Goal: Task Accomplishment & Management: Complete application form

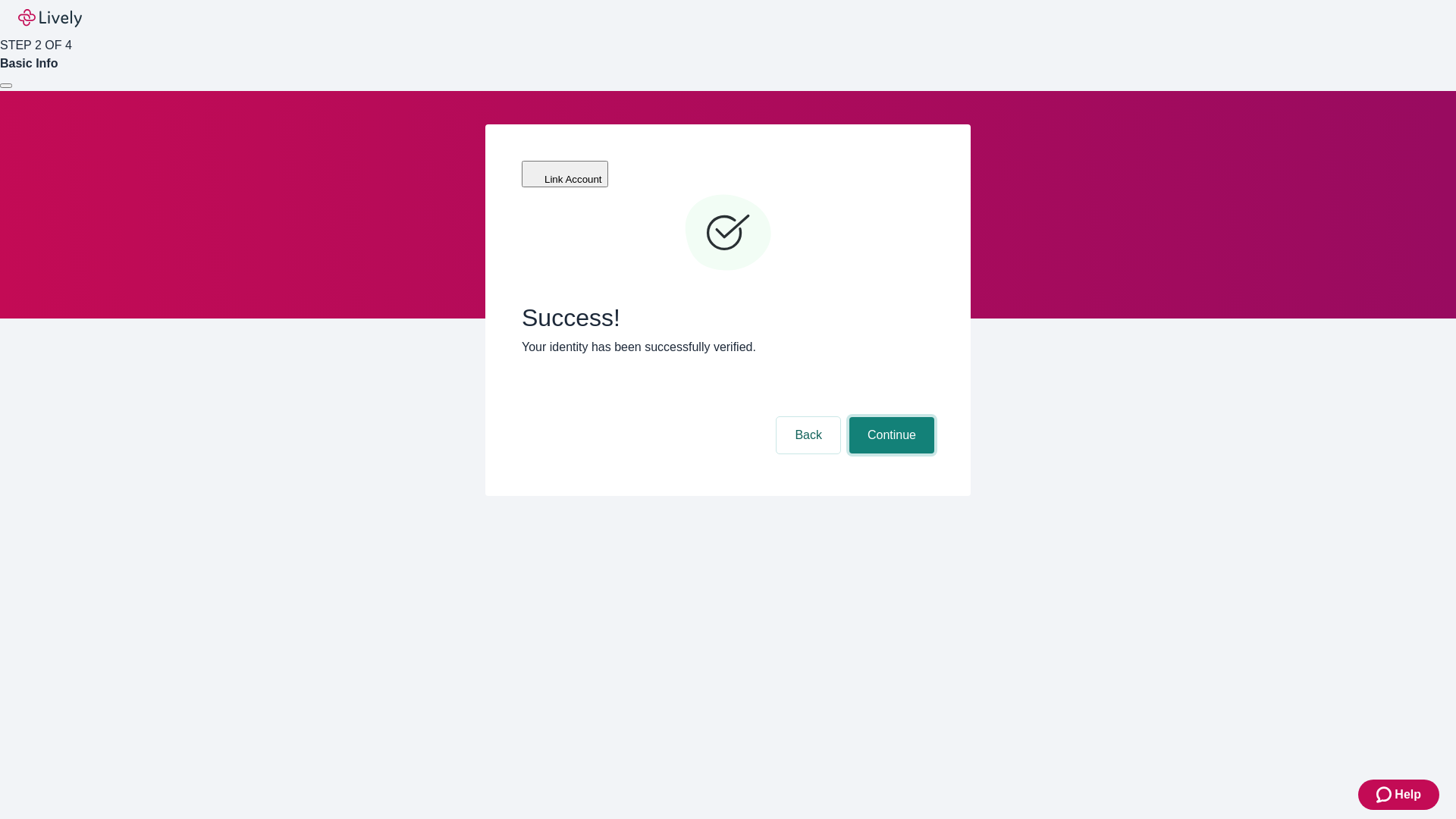
click at [890, 418] on button "Continue" at bounding box center [891, 436] width 85 height 37
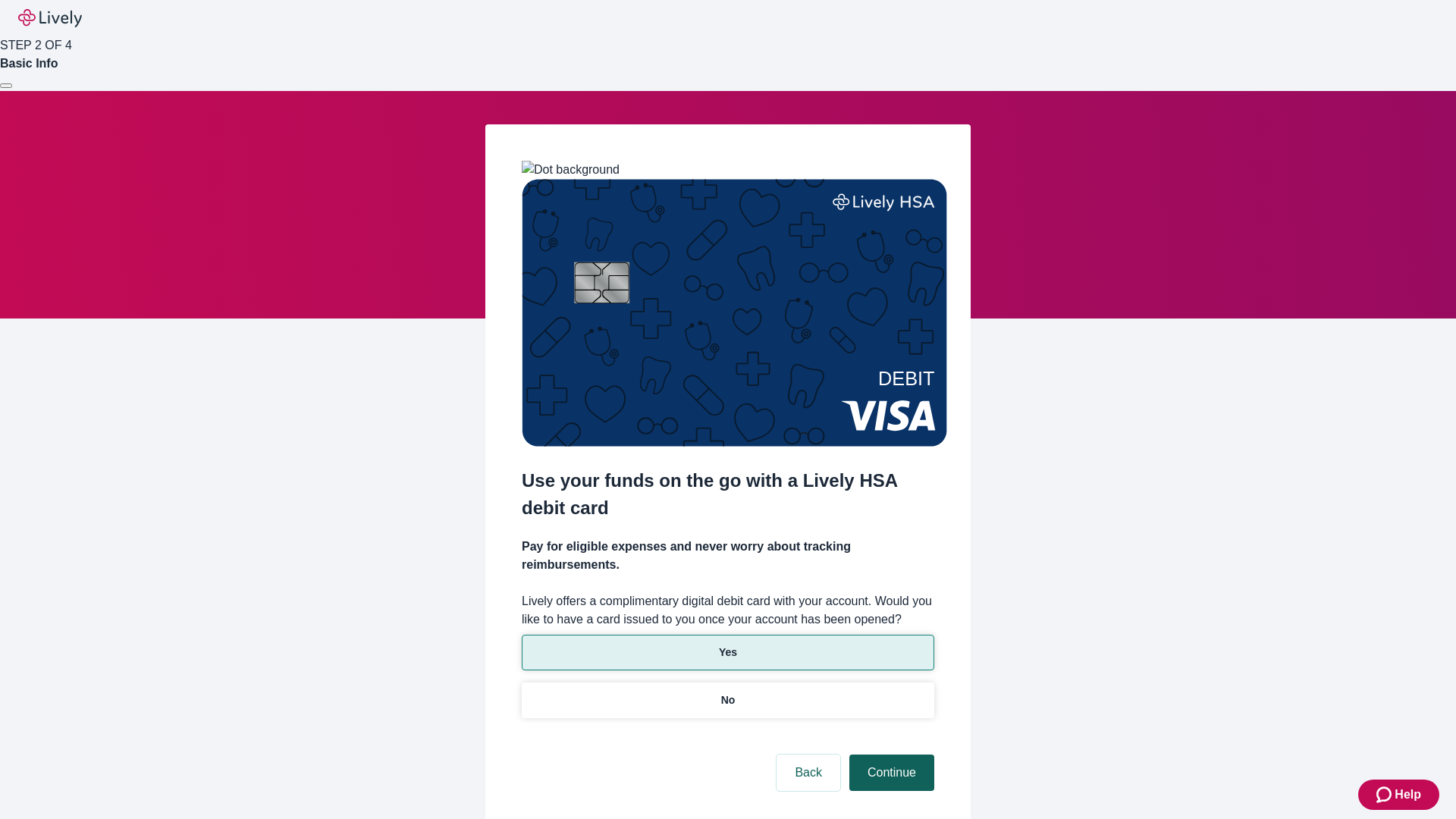
click at [727, 692] on p "No" at bounding box center [728, 700] width 15 height 16
click at [890, 755] on button "Continue" at bounding box center [891, 773] width 85 height 37
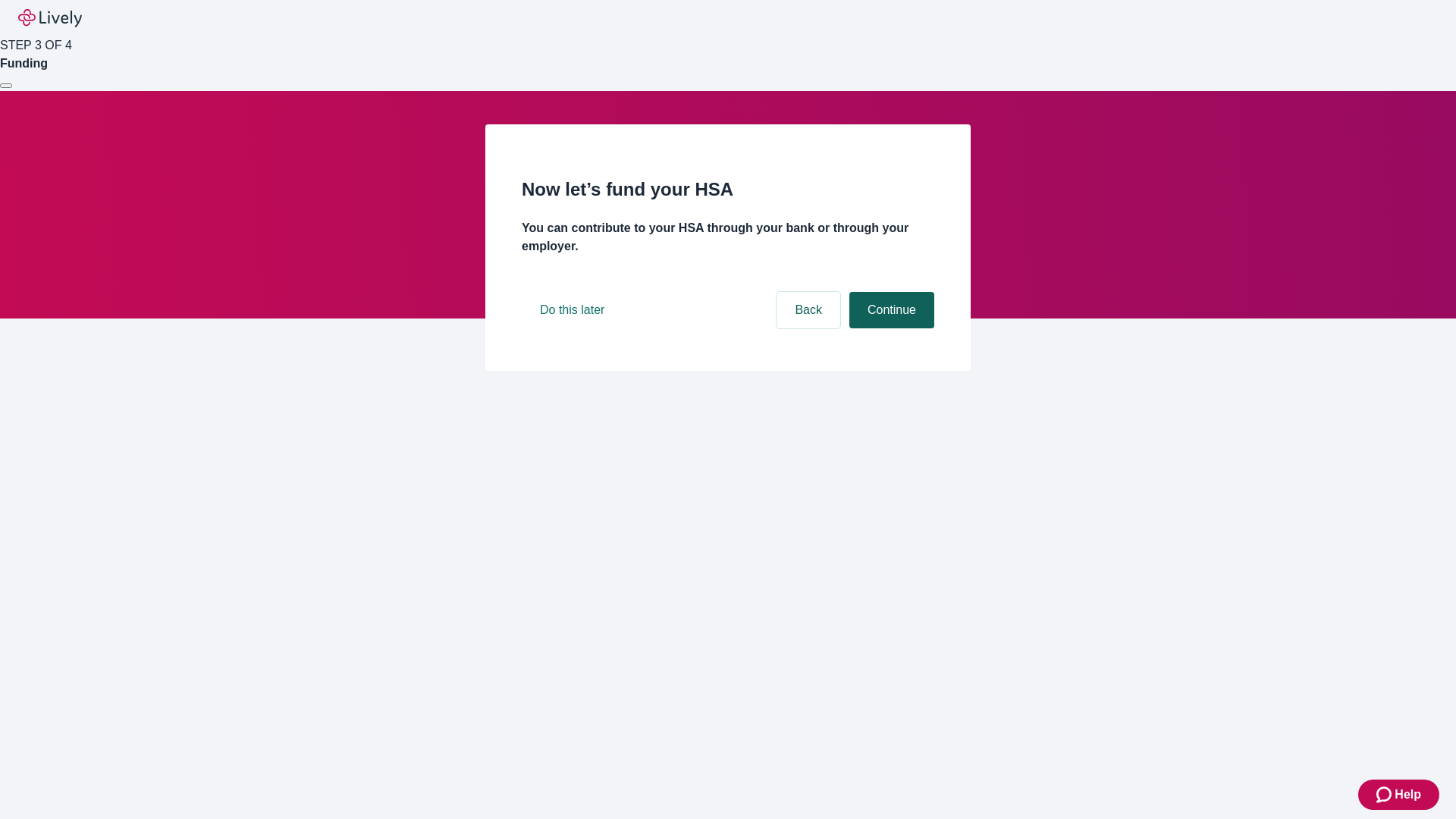
click at [890, 329] on button "Continue" at bounding box center [891, 310] width 85 height 37
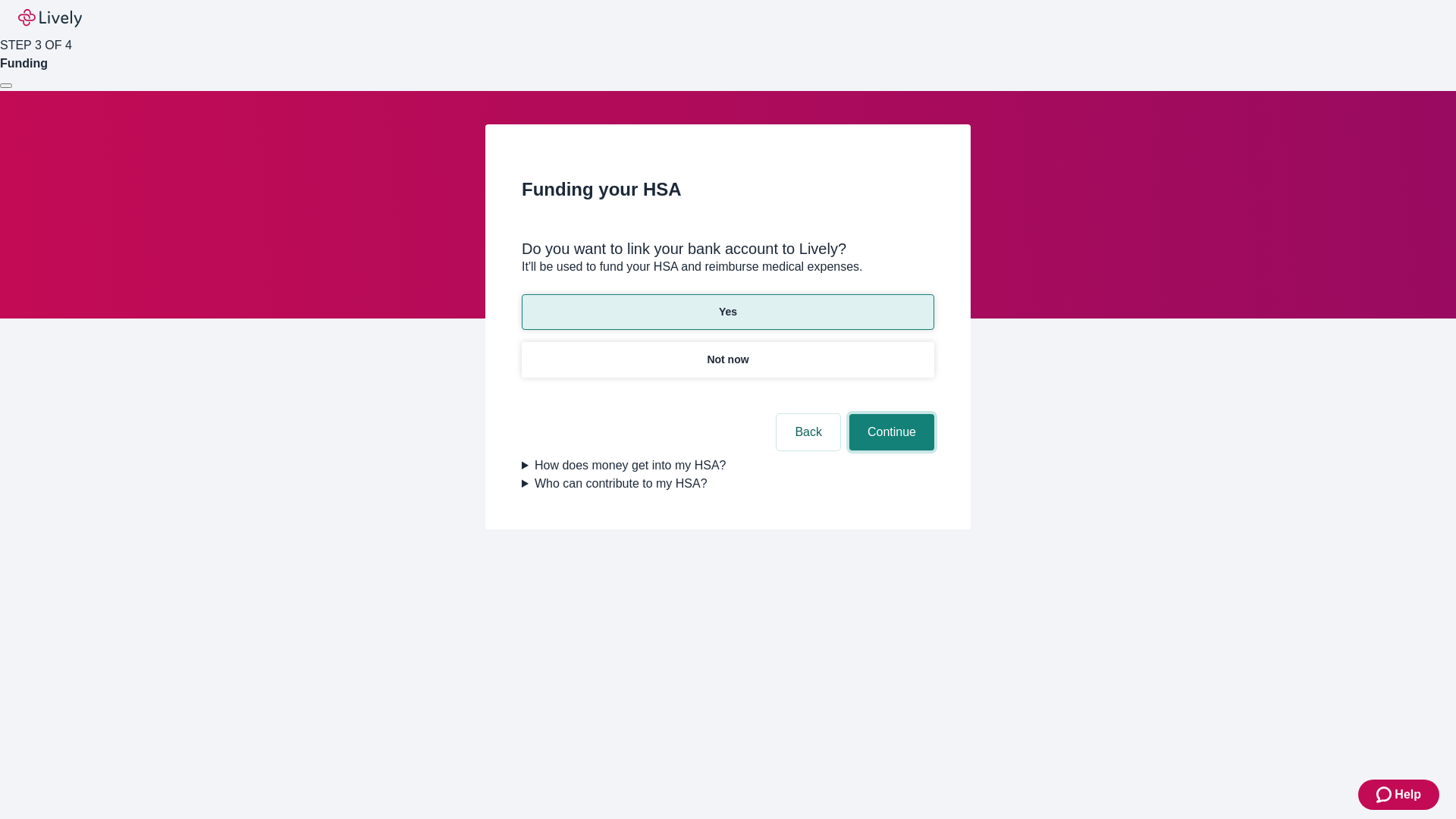
click at [890, 414] on button "Continue" at bounding box center [891, 432] width 85 height 37
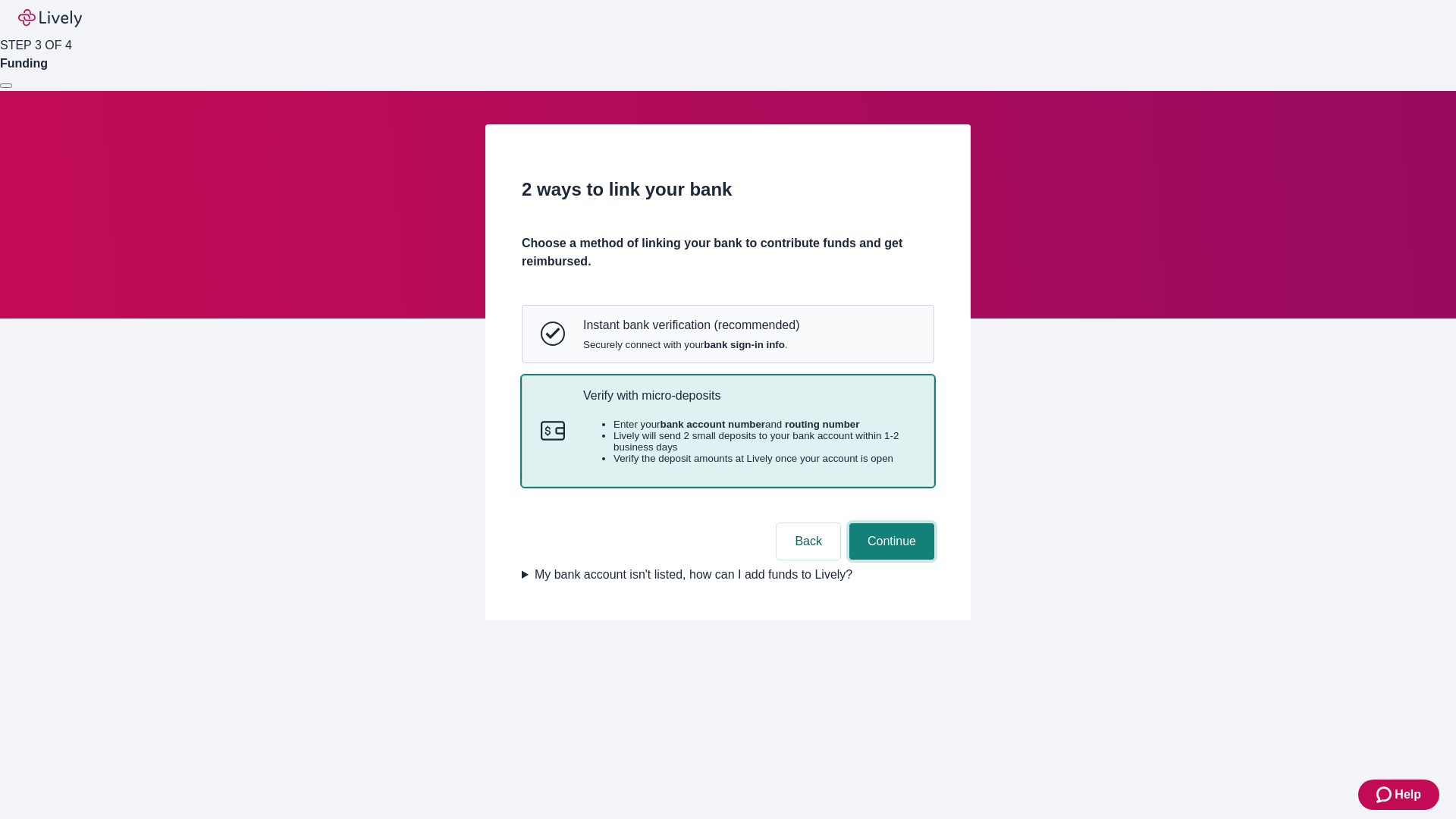
click at [890, 560] on button "Continue" at bounding box center [891, 542] width 85 height 37
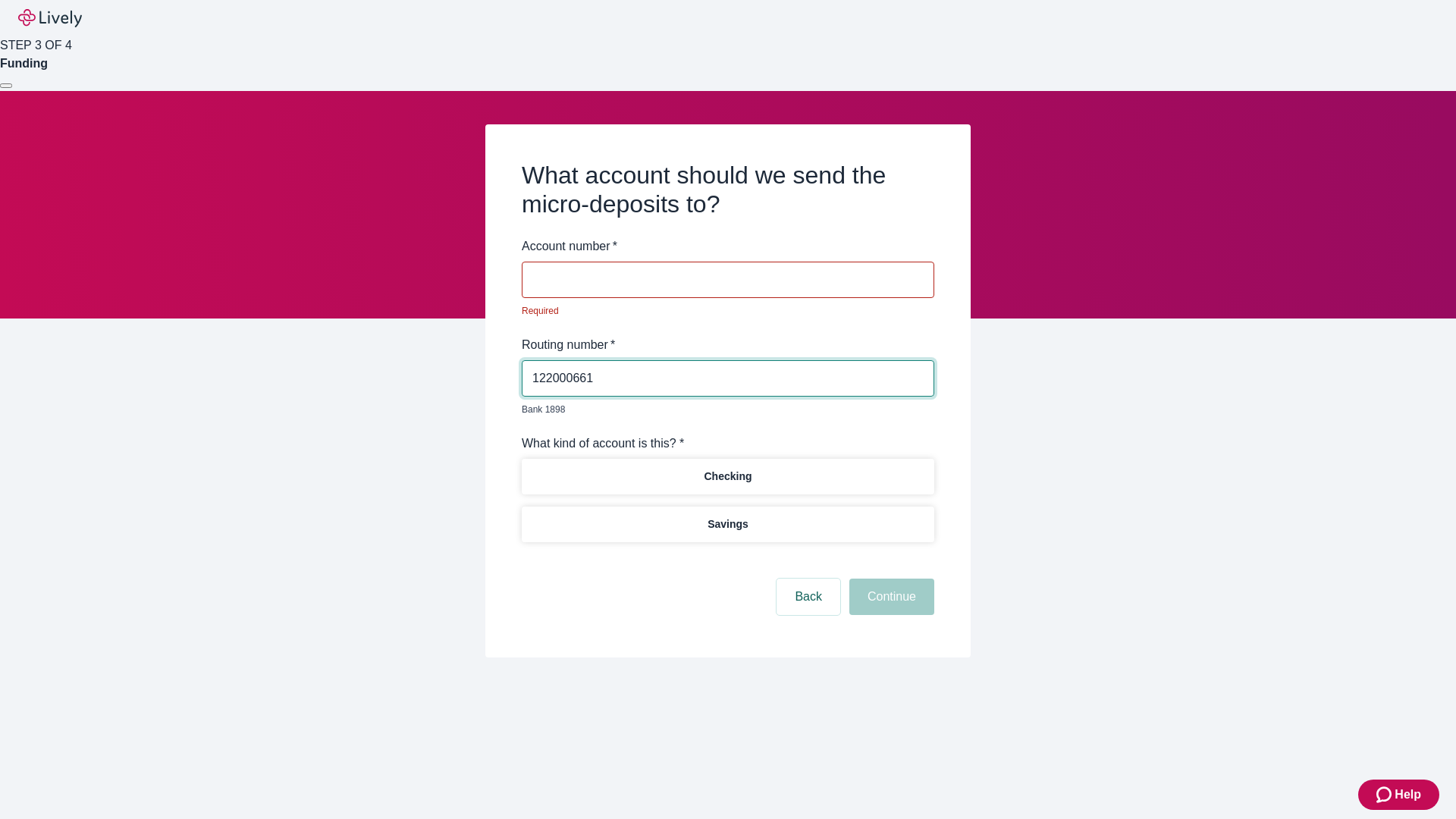
type input "122000661"
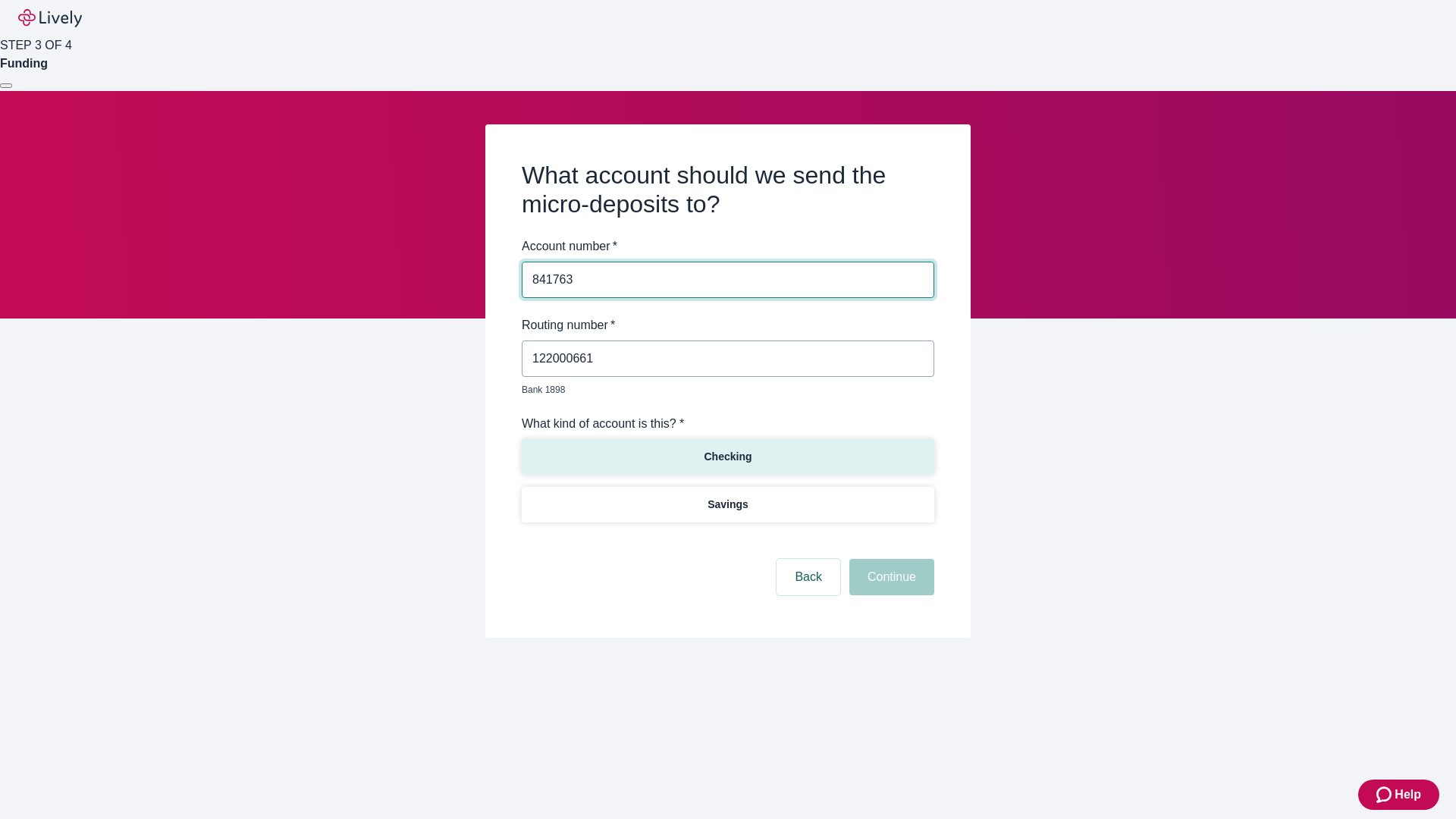
type input "841763"
click at [727, 449] on p "Checking" at bounding box center [728, 457] width 48 height 16
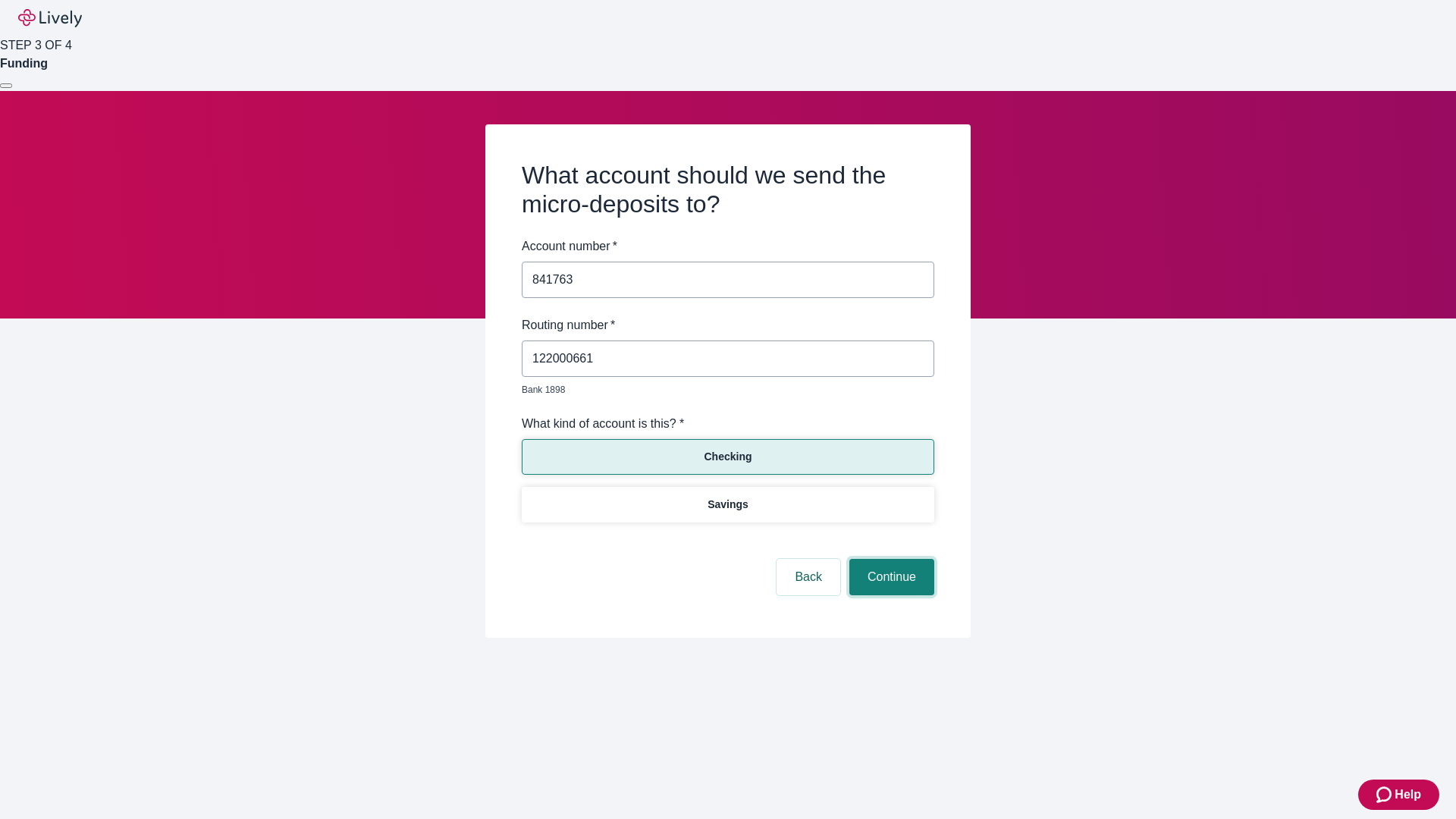
click at [890, 560] on button "Continue" at bounding box center [891, 577] width 85 height 37
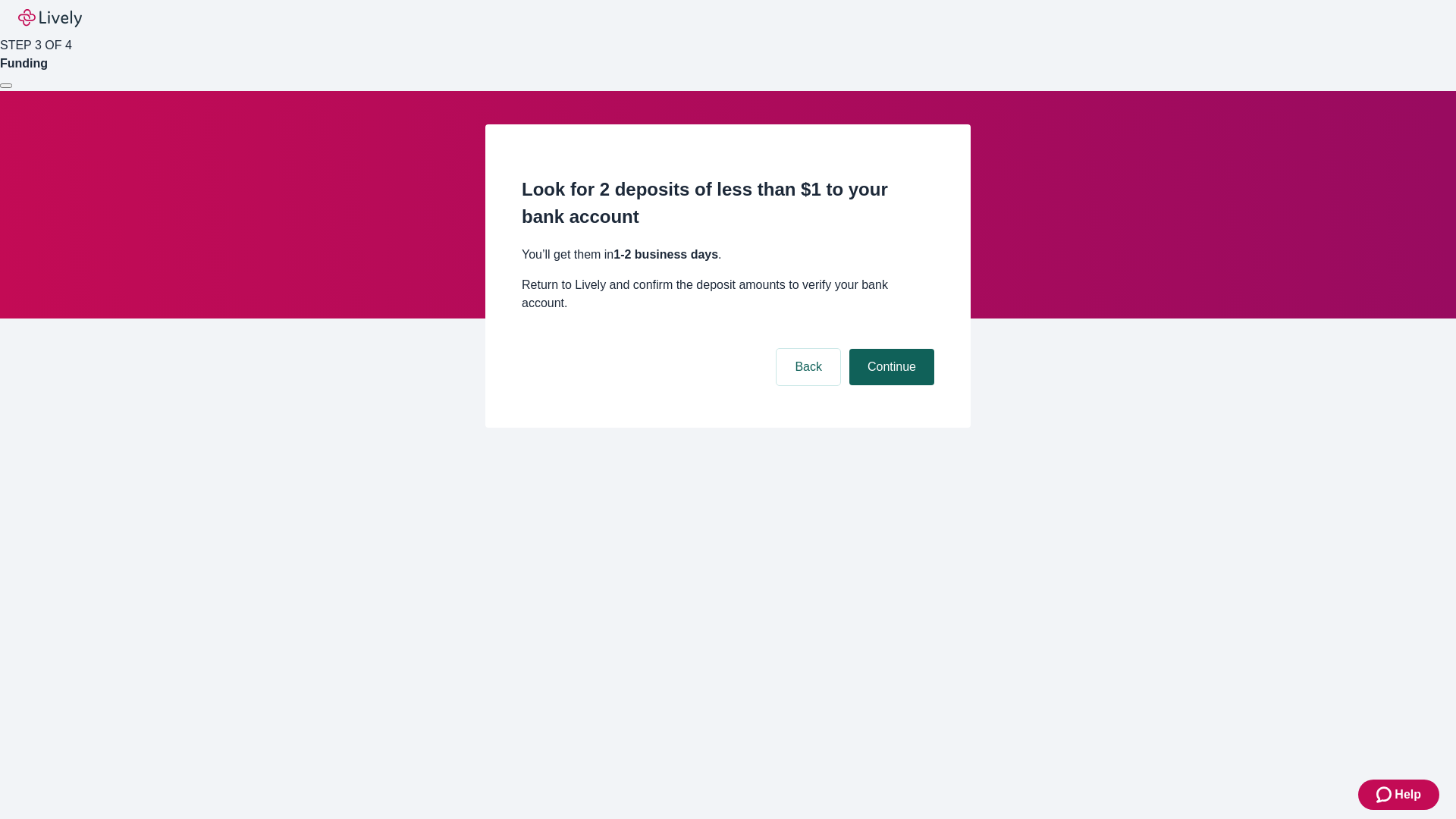
click at [890, 349] on button "Continue" at bounding box center [891, 367] width 85 height 37
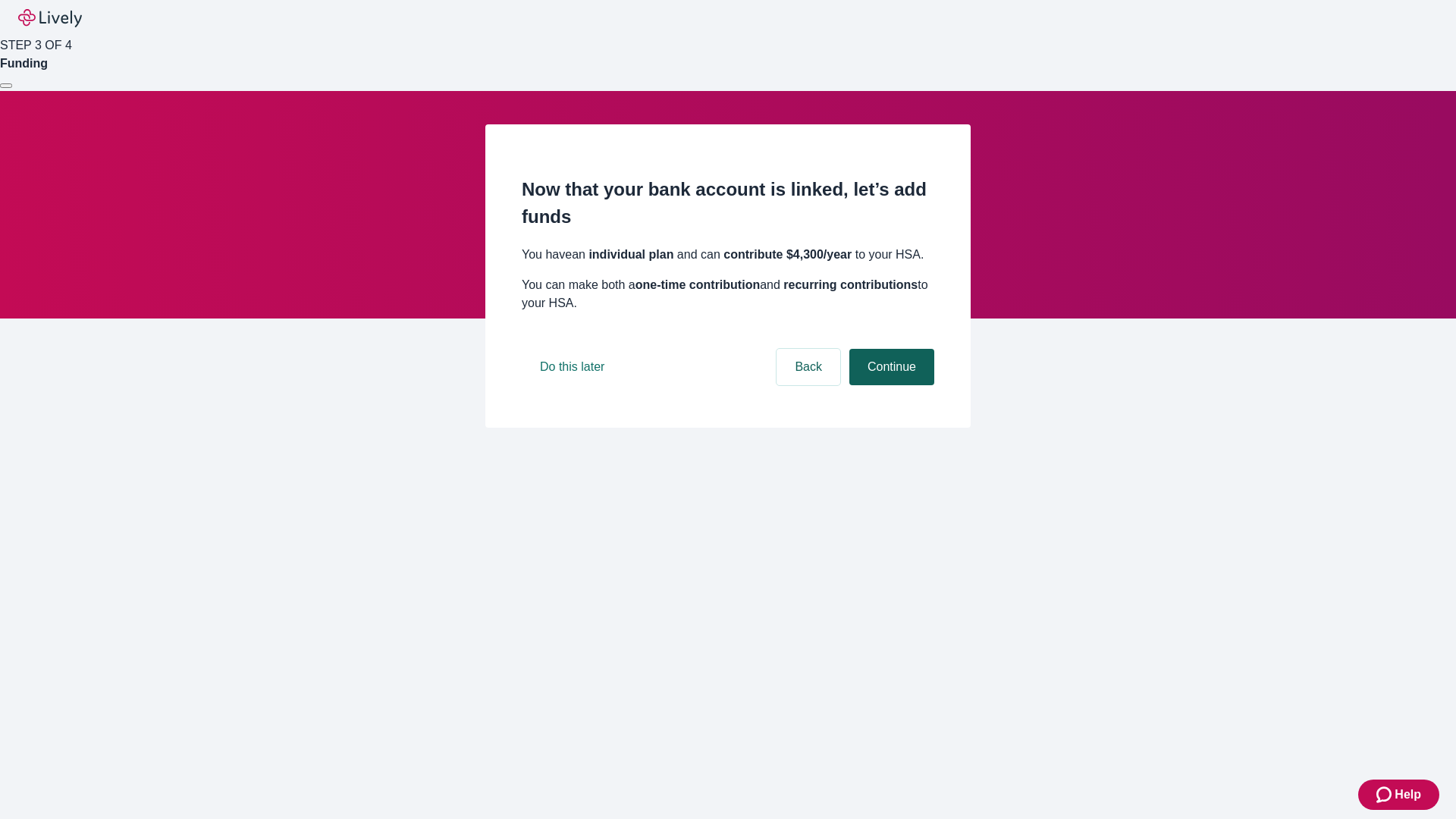
click at [890, 385] on button "Continue" at bounding box center [891, 367] width 85 height 37
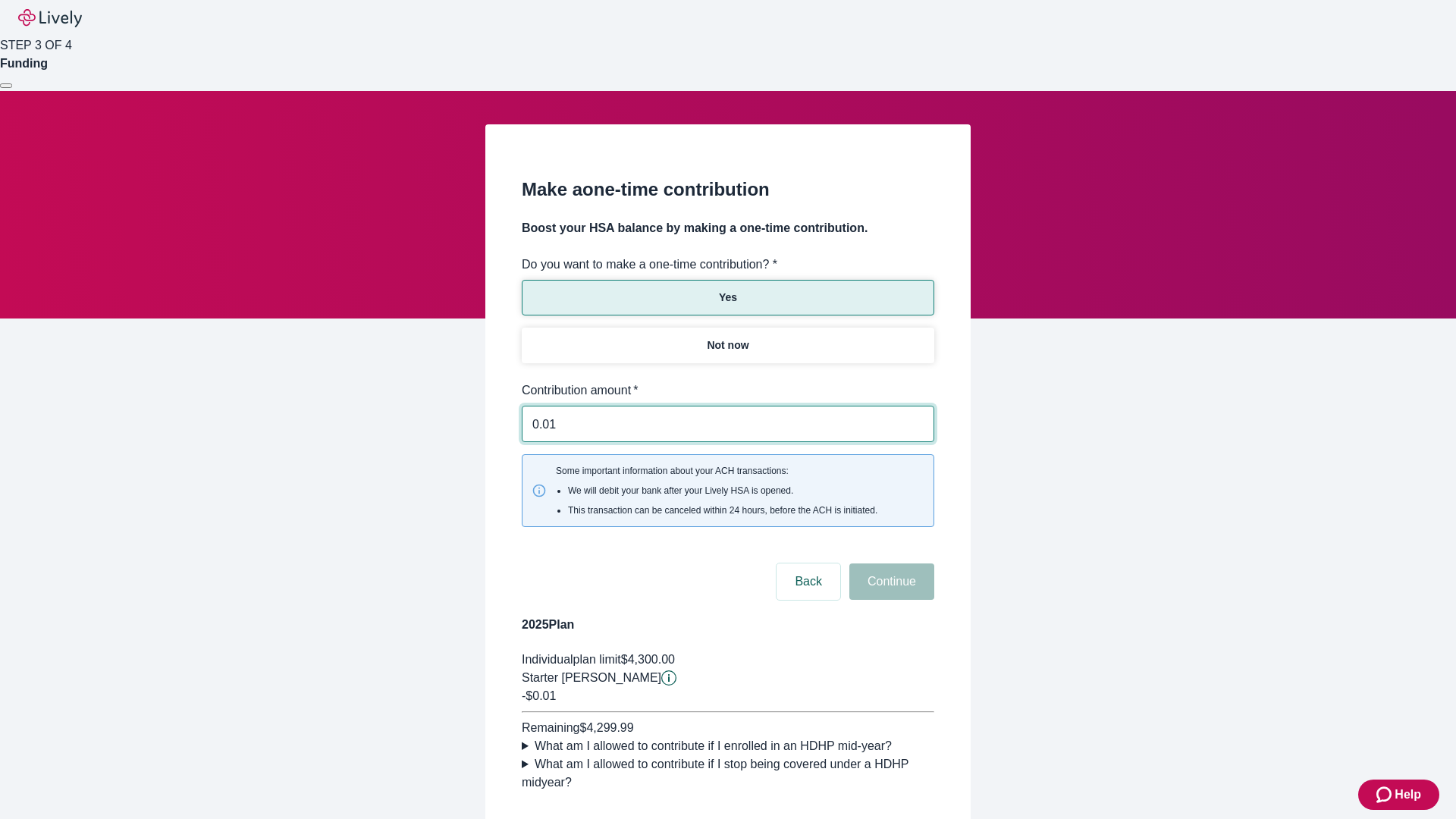
type input "0.01"
click at [890, 564] on button "Continue" at bounding box center [891, 582] width 85 height 37
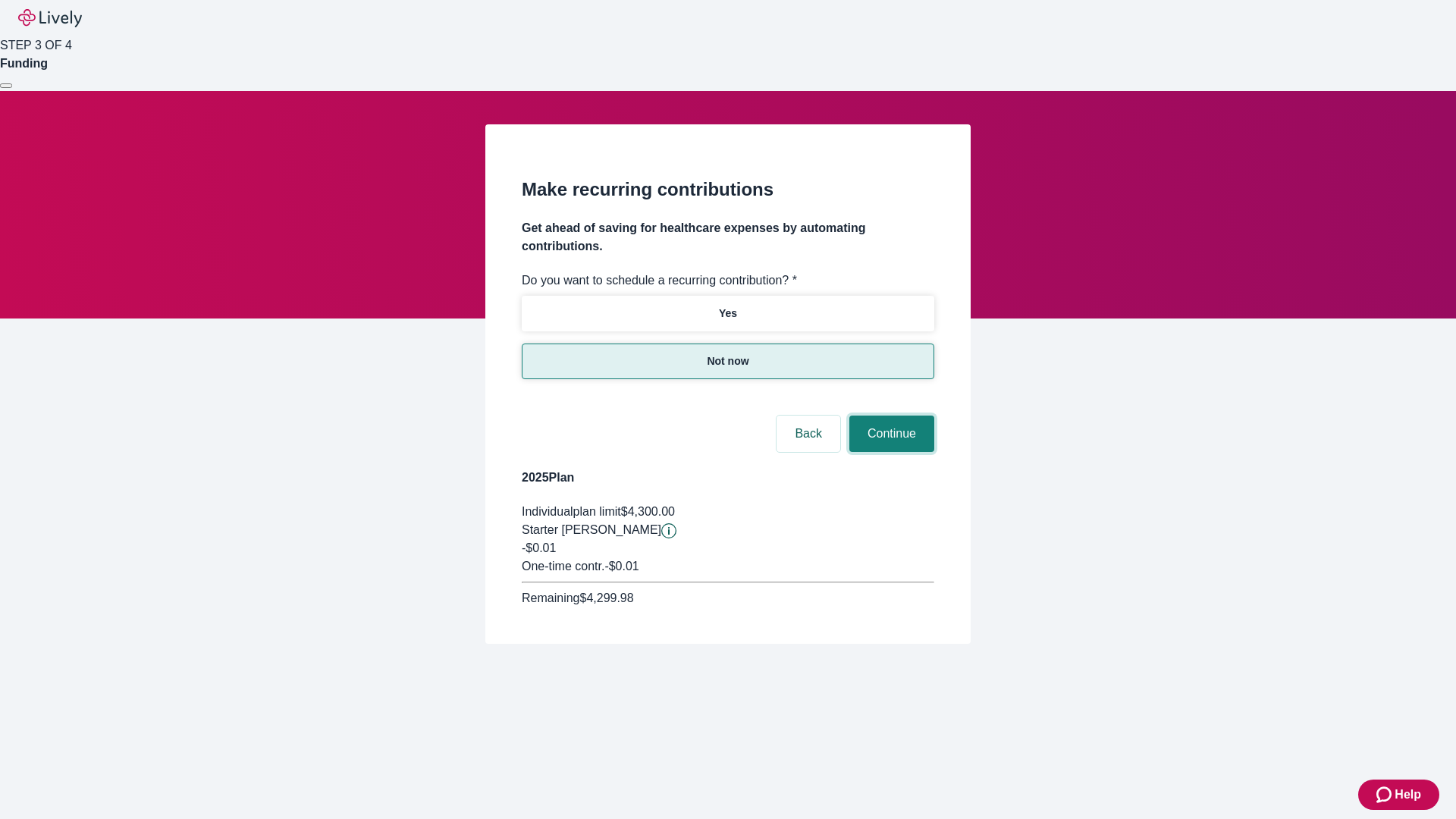
click at [890, 416] on button "Continue" at bounding box center [891, 434] width 85 height 37
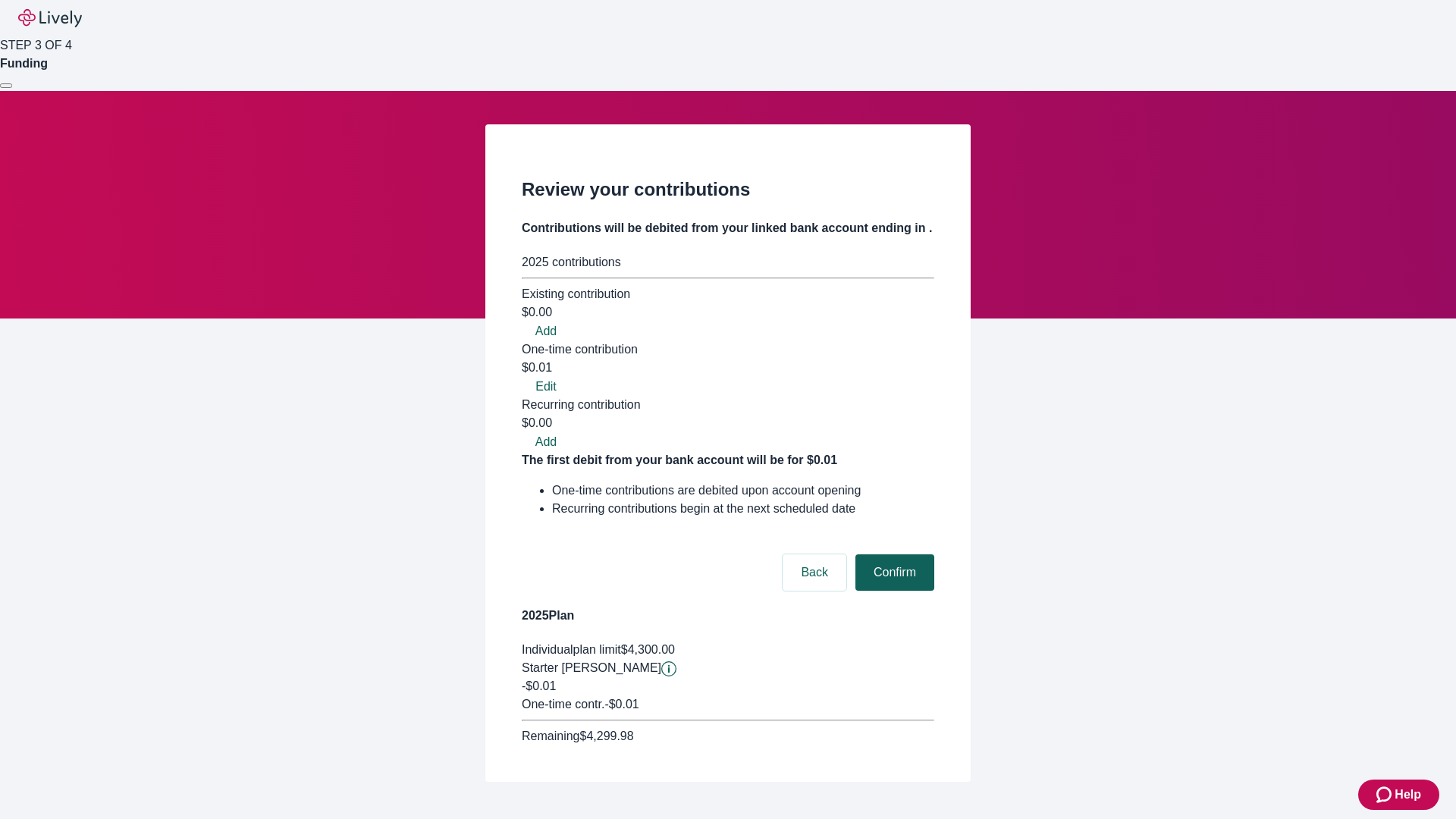
click at [892, 555] on button "Confirm" at bounding box center [895, 573] width 79 height 37
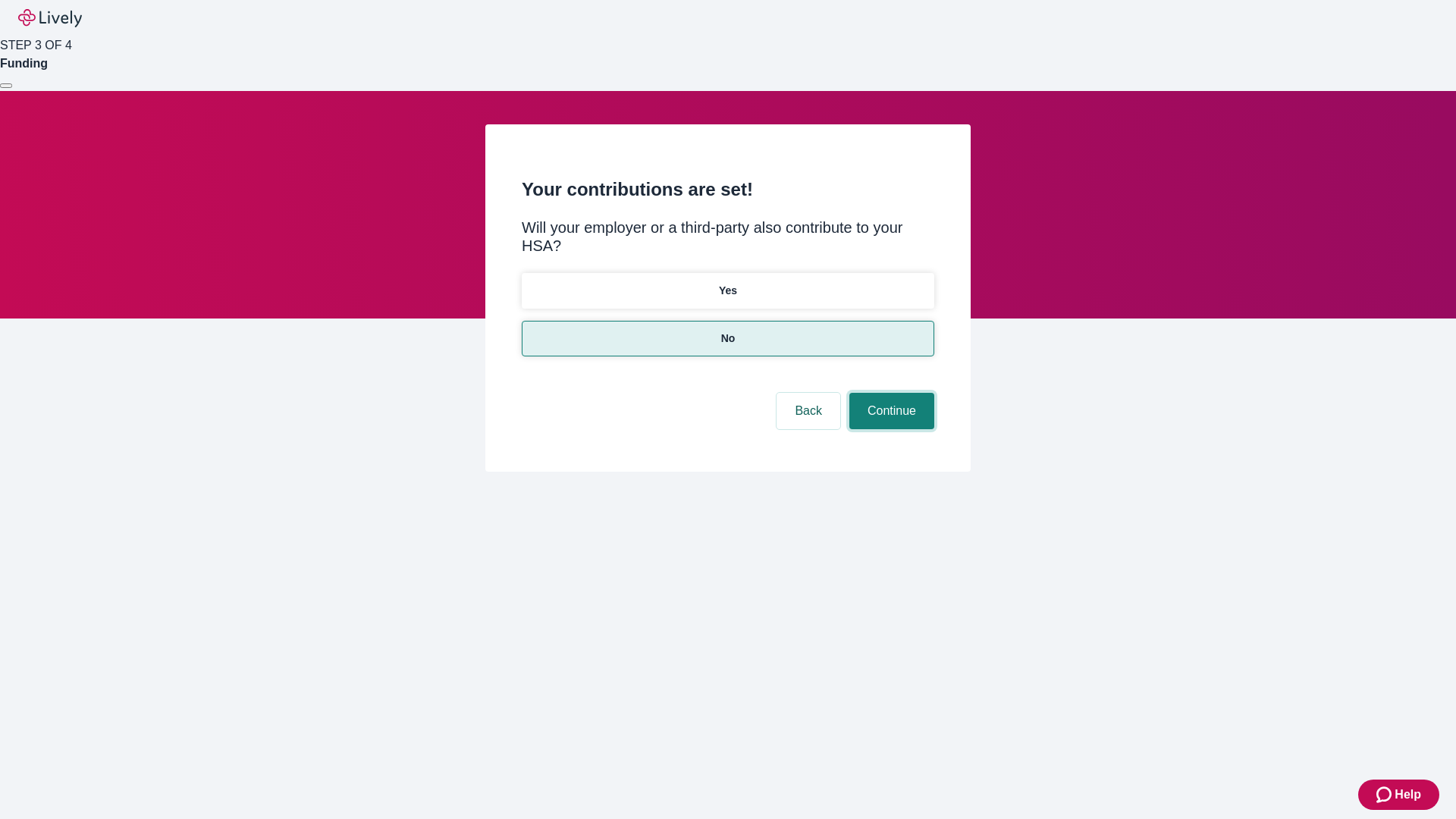
click at [890, 393] on button "Continue" at bounding box center [891, 411] width 85 height 37
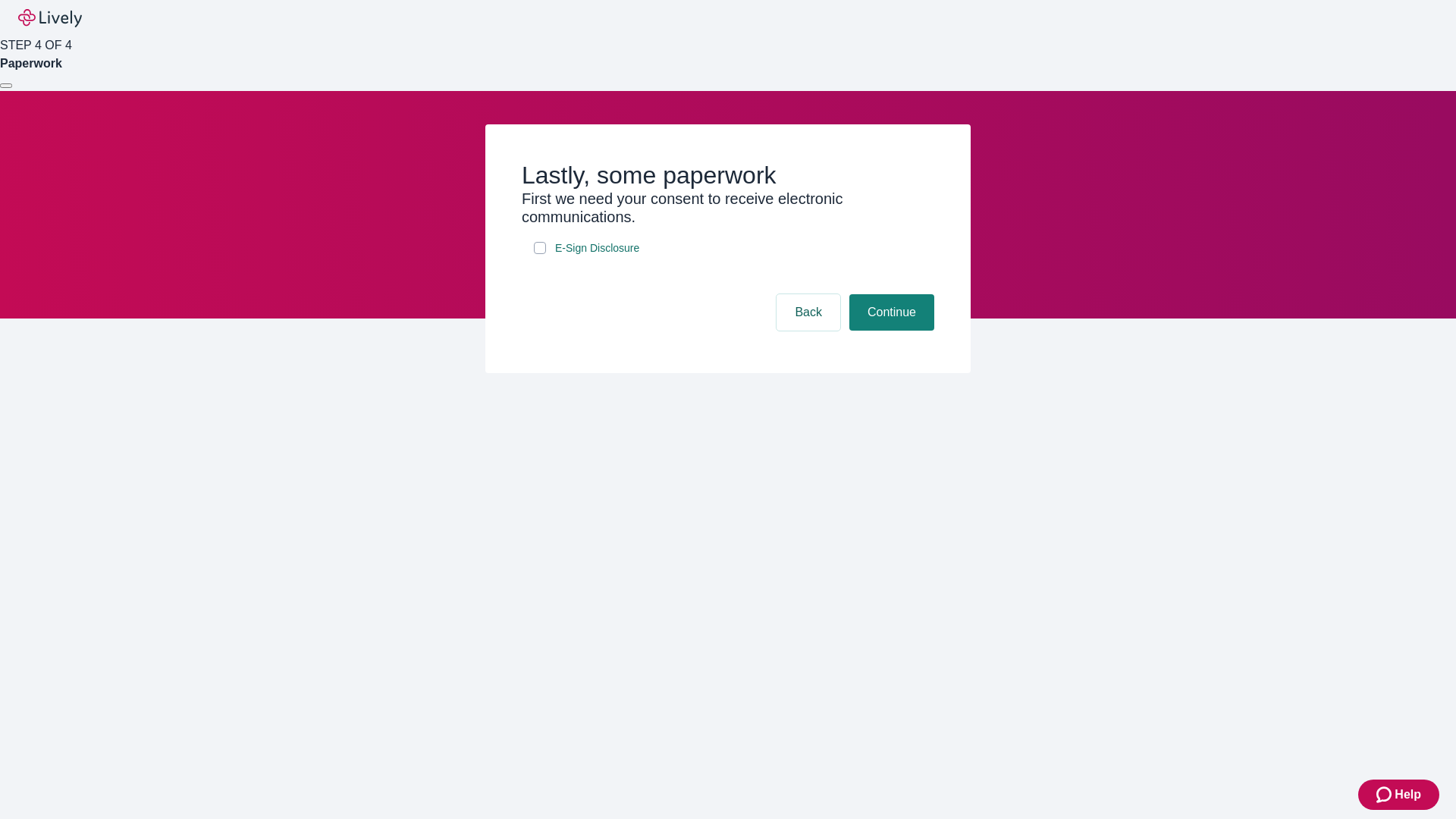
click at [540, 254] on input "E-Sign Disclosure" at bounding box center [540, 248] width 12 height 12
checkbox input "true"
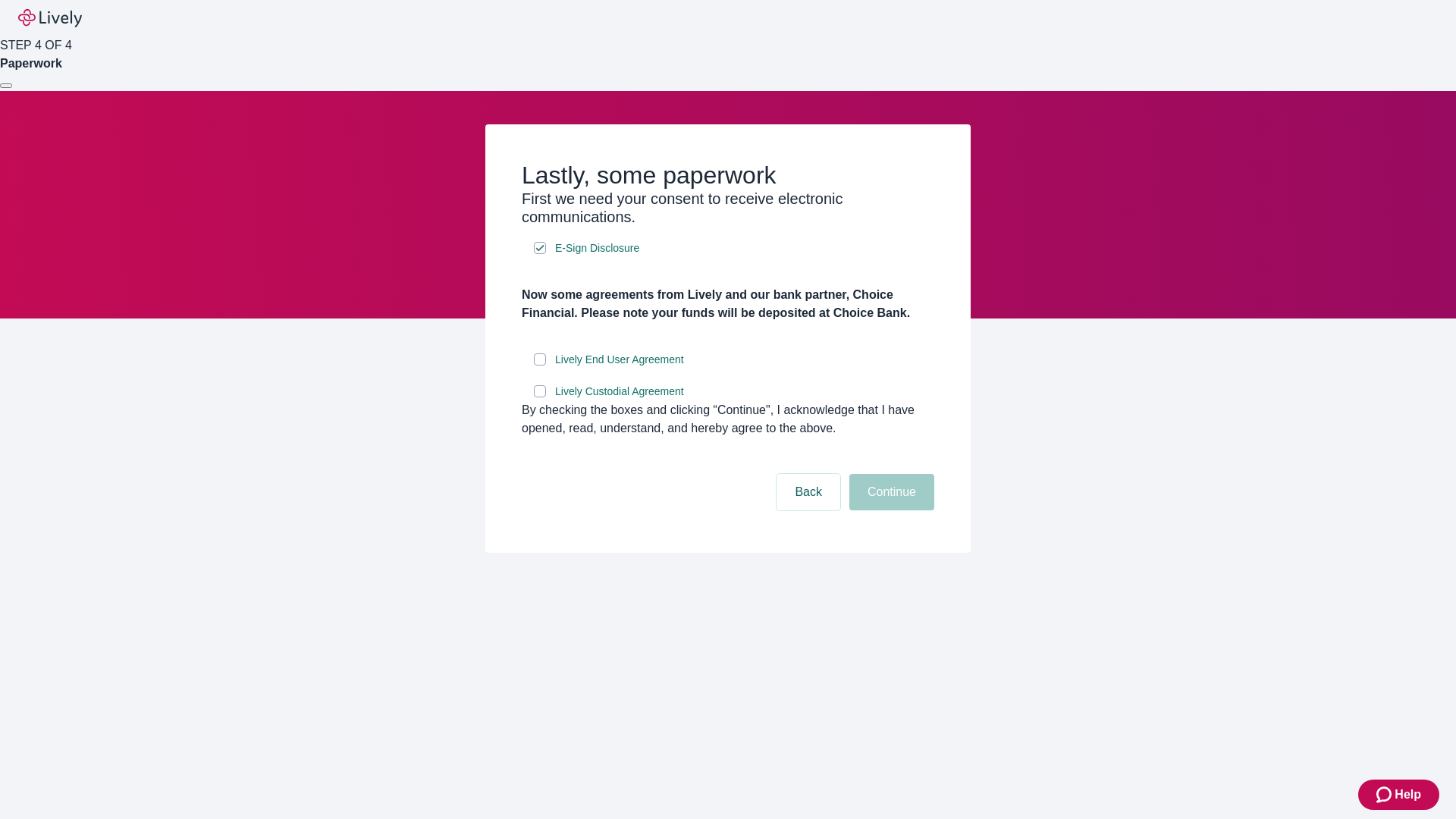
click at [540, 365] on input "Lively End User Agreement" at bounding box center [540, 359] width 12 height 12
checkbox input "true"
click at [540, 397] on input "Lively Custodial Agreement" at bounding box center [540, 391] width 12 height 12
checkbox input "true"
click at [890, 511] on button "Continue" at bounding box center [891, 492] width 85 height 37
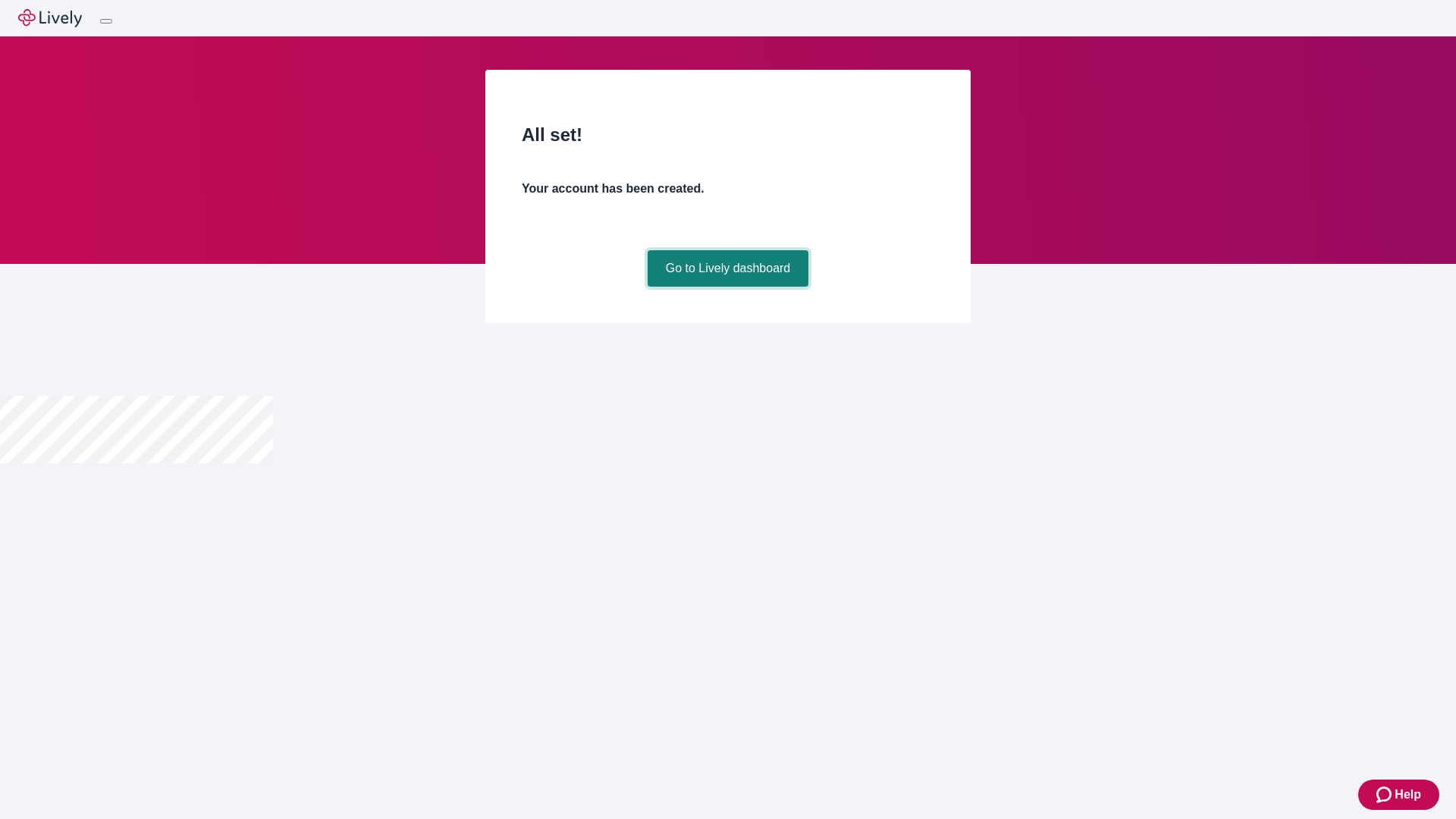
click at [727, 287] on link "Go to Lively dashboard" at bounding box center [728, 269] width 162 height 37
